Goal: Navigation & Orientation: Find specific page/section

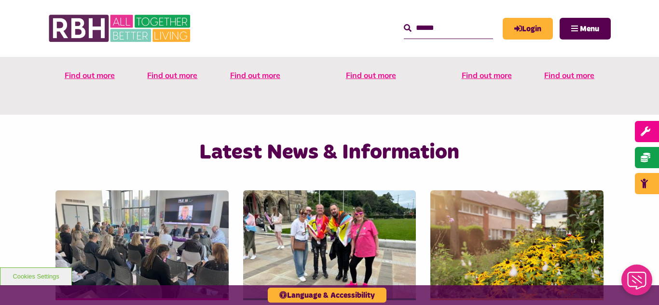
scroll to position [540, 0]
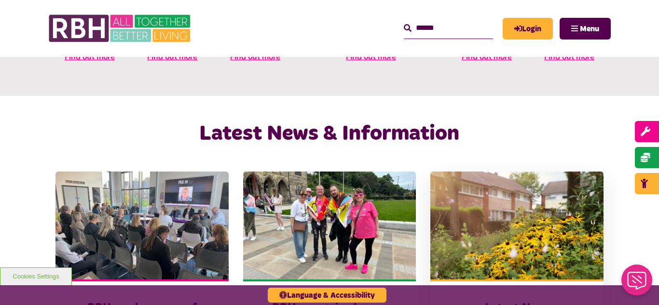
click at [492, 226] on img at bounding box center [516, 226] width 173 height 108
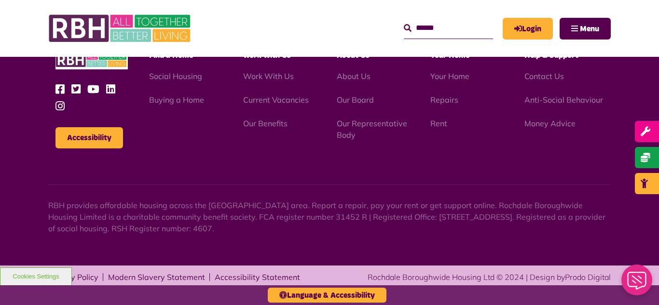
scroll to position [1373, 0]
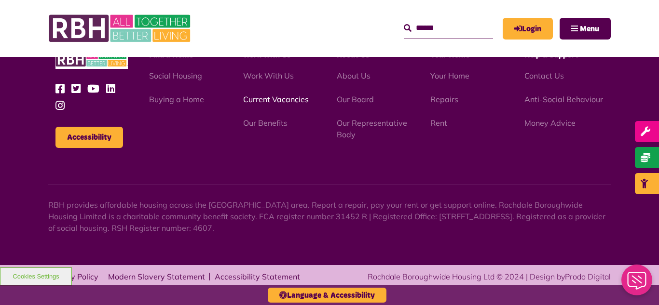
click at [260, 100] on link "Current Vacancies" at bounding box center [276, 100] width 66 height 10
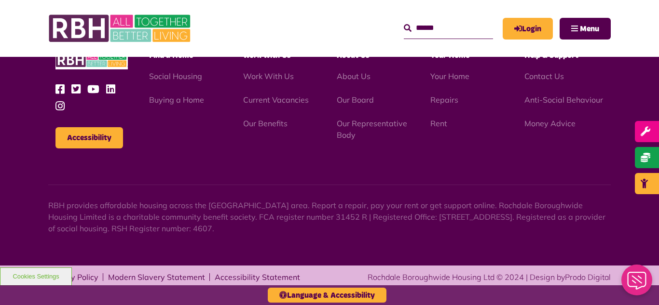
scroll to position [1134, 0]
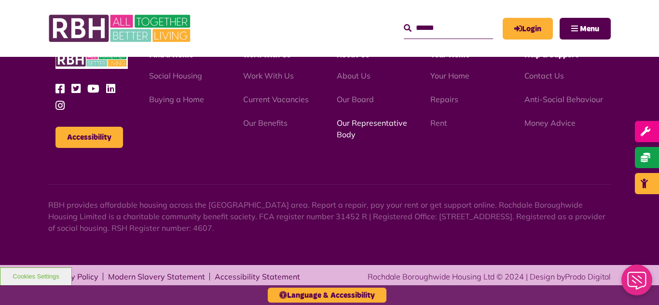
click at [358, 123] on link "Our Representative Body" at bounding box center [372, 128] width 70 height 21
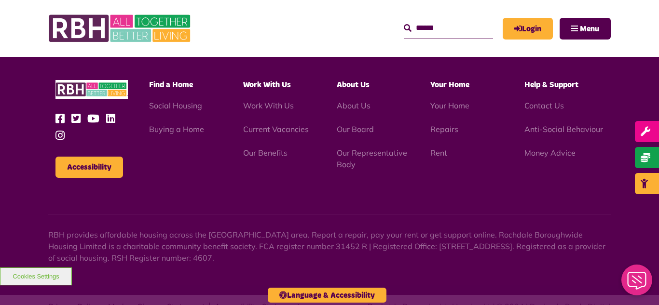
scroll to position [2801, 0]
